Goal: Information Seeking & Learning: Learn about a topic

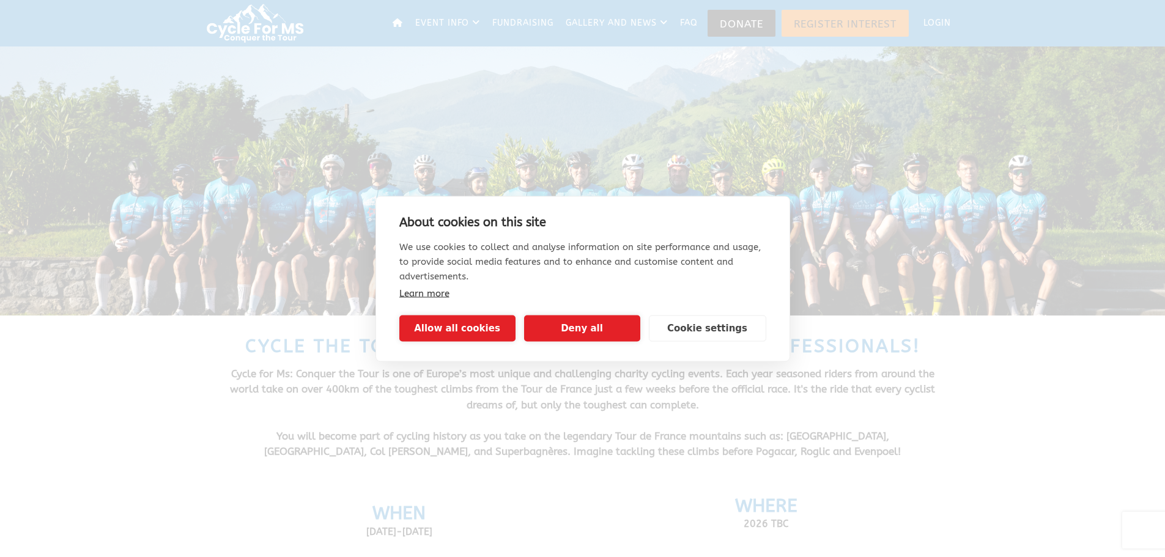
scroll to position [61, 0]
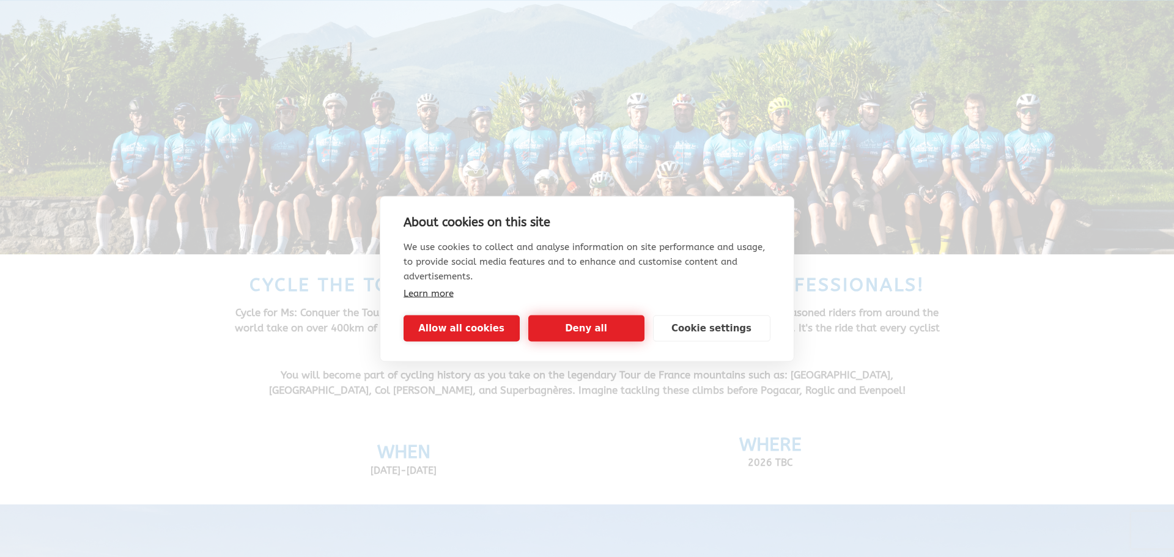
click at [606, 333] on button "Deny all" at bounding box center [586, 328] width 116 height 26
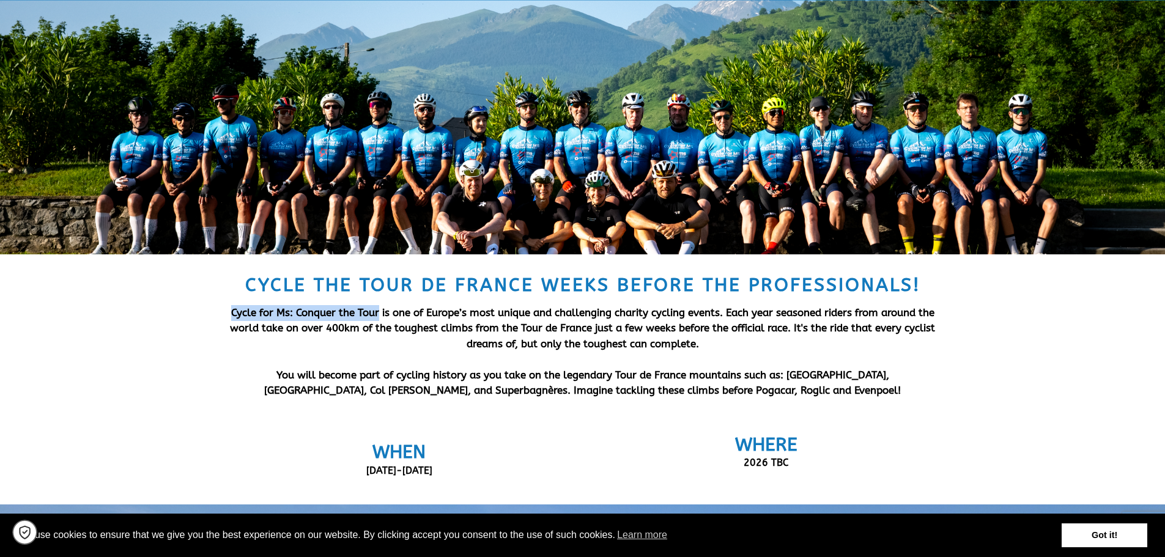
drag, startPoint x: 230, startPoint y: 313, endPoint x: 376, endPoint y: 313, distance: 146.2
click at [376, 313] on span "Cycle for Ms: Conquer the Tour is one of Europe’s most unique and challenging c…" at bounding box center [582, 327] width 705 height 43
copy span "Cycle for Ms: Conquer the Tour"
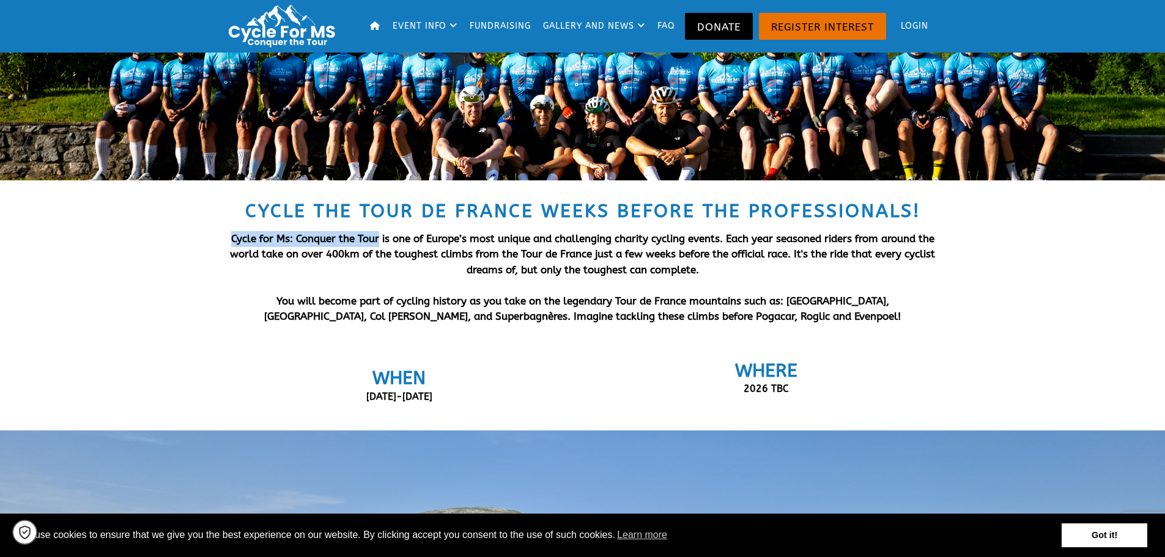
scroll to position [306, 0]
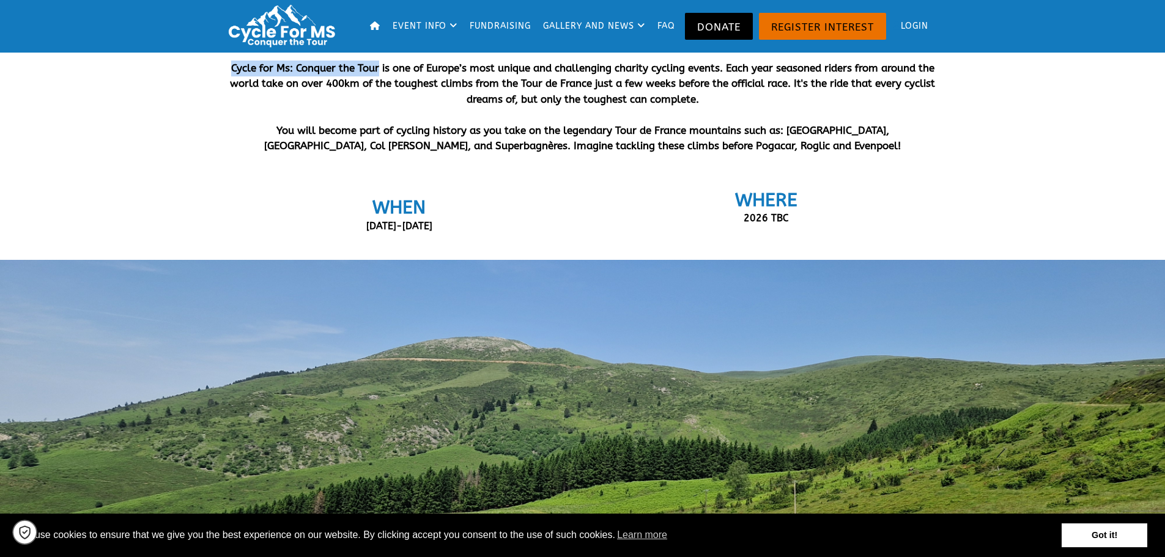
drag, startPoint x: 438, startPoint y: 228, endPoint x: 353, endPoint y: 221, distance: 85.2
click at [353, 221] on div "[DATE]-[DATE]" at bounding box center [399, 226] width 330 height 16
copy span "[DATE]-[DATE]"
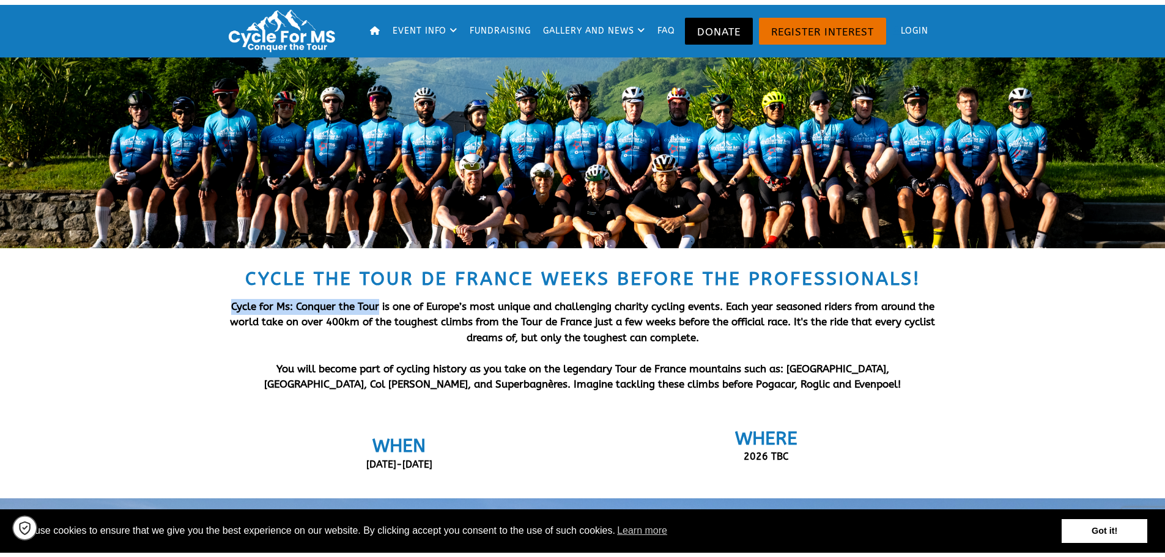
scroll to position [0, 0]
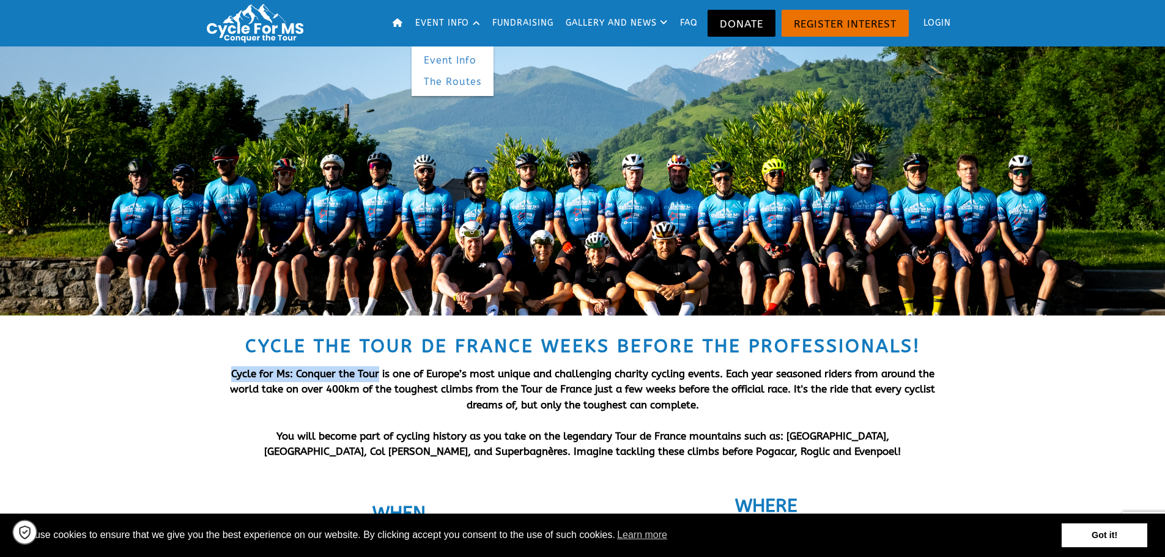
click at [461, 81] on link "The Routes" at bounding box center [453, 82] width 82 height 22
